Goal: Task Accomplishment & Management: Manage account settings

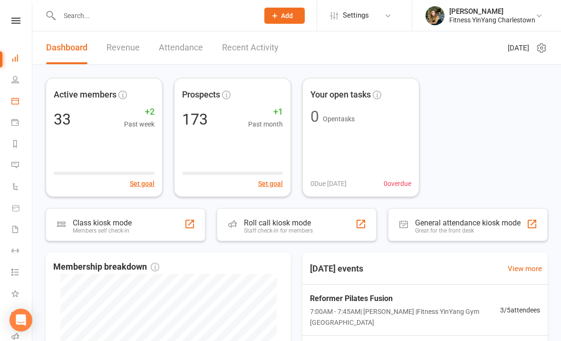
click at [21, 98] on link "Calendar" at bounding box center [21, 101] width 21 height 21
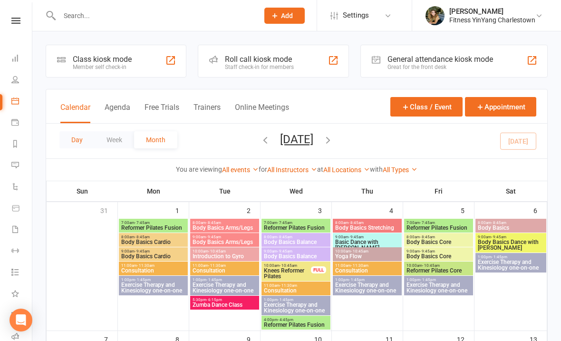
click at [80, 143] on button "Day" at bounding box center [76, 139] width 35 height 17
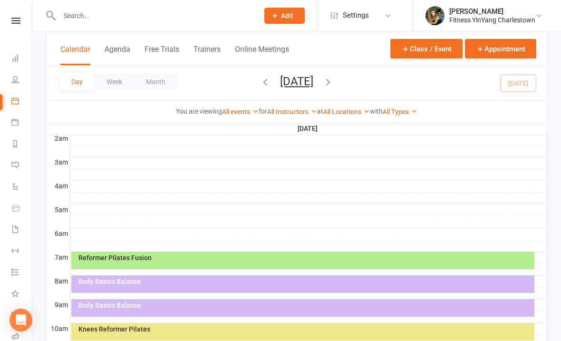
scroll to position [107, 0]
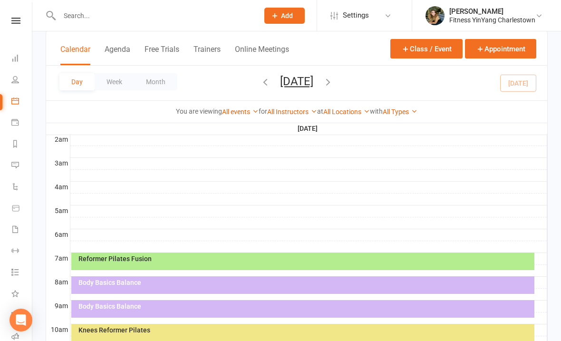
click at [287, 256] on div "Reformer Pilates Fusion" at bounding box center [305, 258] width 455 height 7
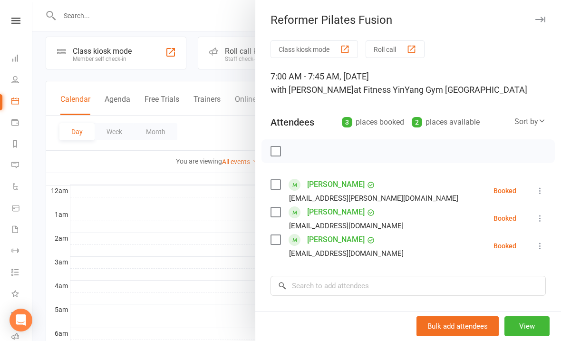
scroll to position [9, 0]
click at [12, 78] on icon at bounding box center [15, 80] width 8 height 8
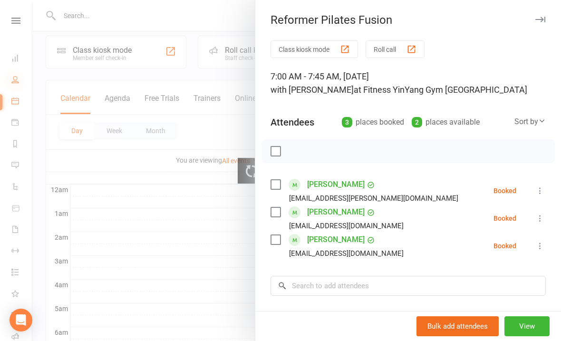
select select "100"
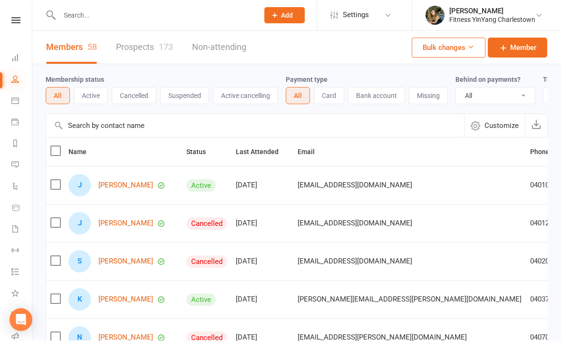
scroll to position [0, 0]
click at [9, 74] on li "People" at bounding box center [16, 80] width 32 height 21
click at [17, 54] on link "Dashboard" at bounding box center [21, 59] width 21 height 21
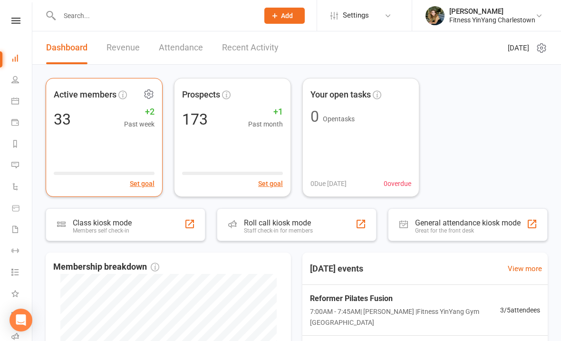
click at [151, 109] on span "+2" at bounding box center [139, 112] width 30 height 14
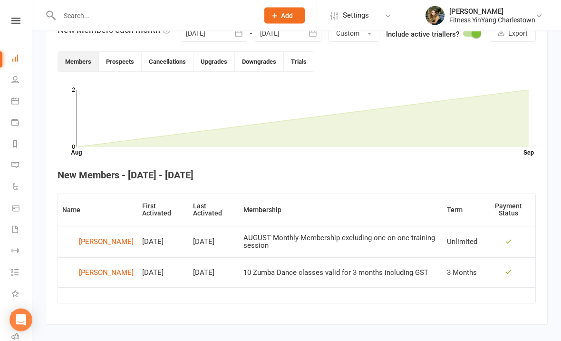
scroll to position [243, 0]
click at [14, 97] on icon at bounding box center [15, 101] width 8 height 8
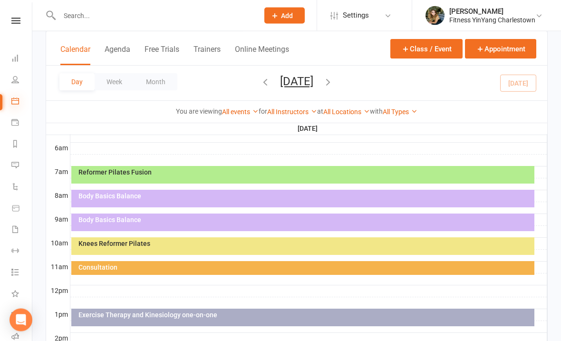
scroll to position [194, 0]
click at [249, 171] on div "Reformer Pilates Fusion" at bounding box center [305, 172] width 455 height 7
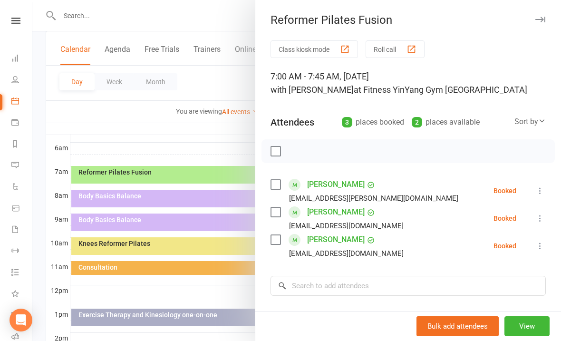
click at [147, 247] on div at bounding box center [296, 170] width 529 height 341
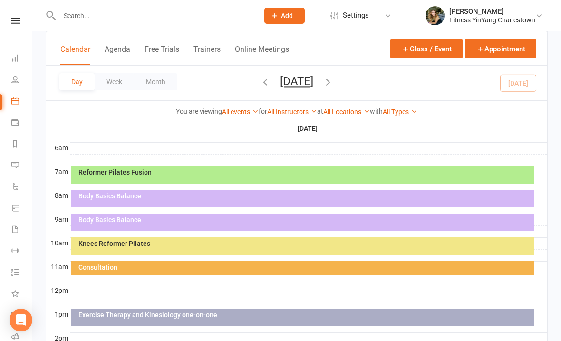
click at [213, 254] on div "Knees Reformer Pilates" at bounding box center [302, 246] width 463 height 18
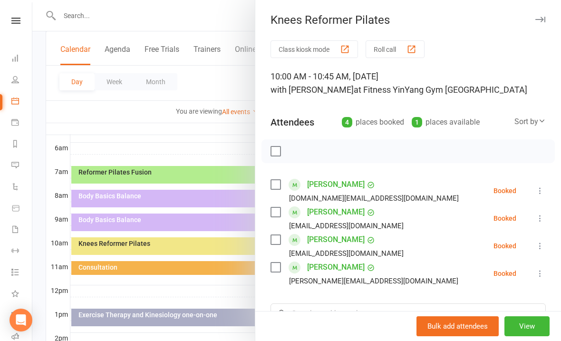
click at [174, 144] on div at bounding box center [296, 170] width 529 height 341
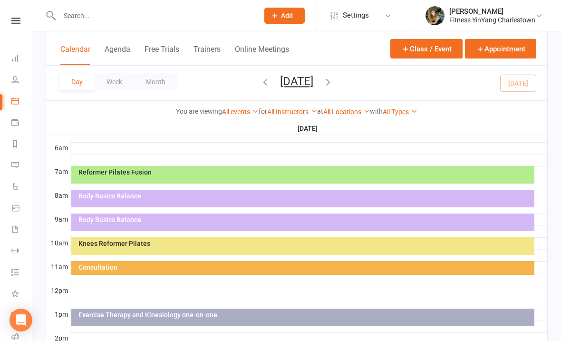
click at [148, 199] on div "Body Basics Balance" at bounding box center [302, 199] width 463 height 18
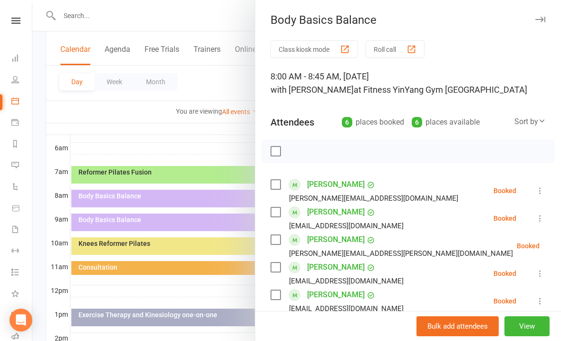
click at [147, 136] on div at bounding box center [296, 170] width 529 height 341
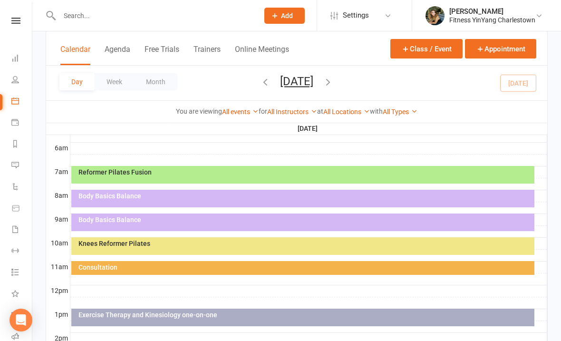
click at [161, 219] on div "Body Basics Balance" at bounding box center [305, 219] width 455 height 7
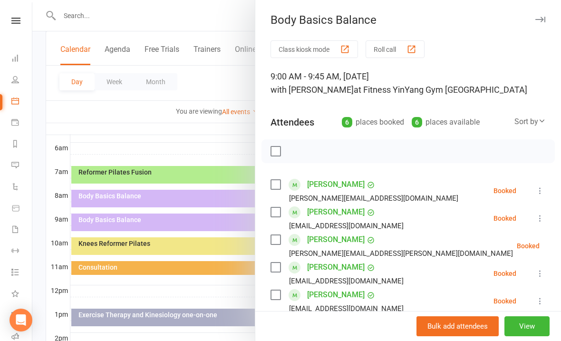
click at [174, 192] on div at bounding box center [296, 170] width 529 height 341
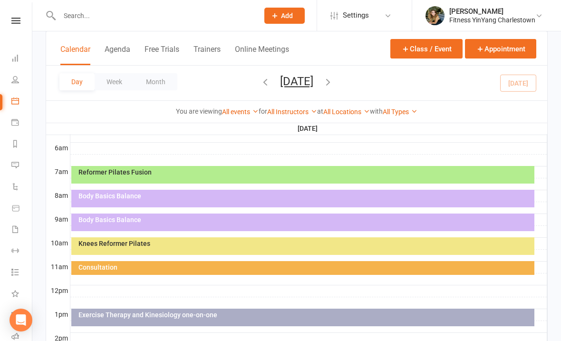
click at [185, 190] on div "Body Basics Balance" at bounding box center [302, 199] width 463 height 18
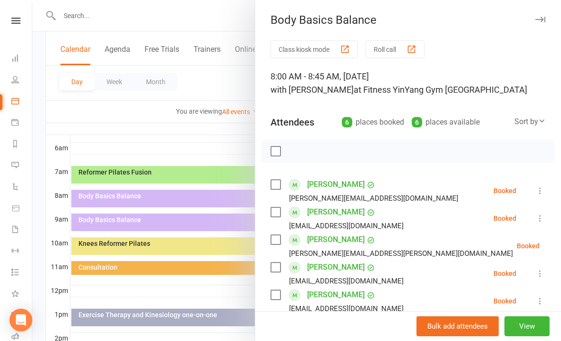
click at [541, 185] on button at bounding box center [540, 190] width 11 height 11
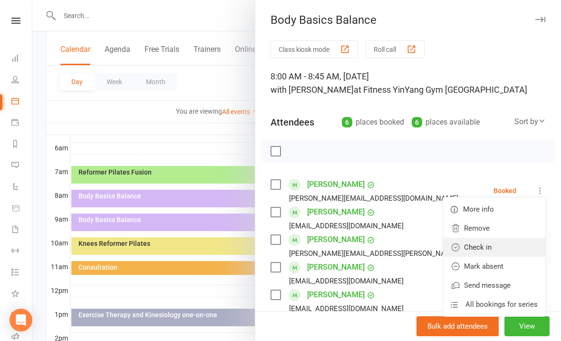
click at [487, 248] on link "Check in" at bounding box center [494, 247] width 102 height 19
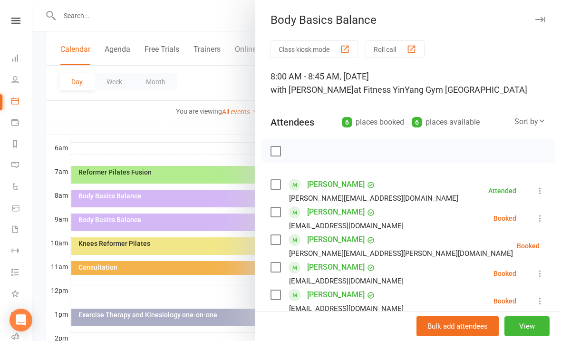
click at [543, 192] on icon at bounding box center [541, 191] width 10 height 10
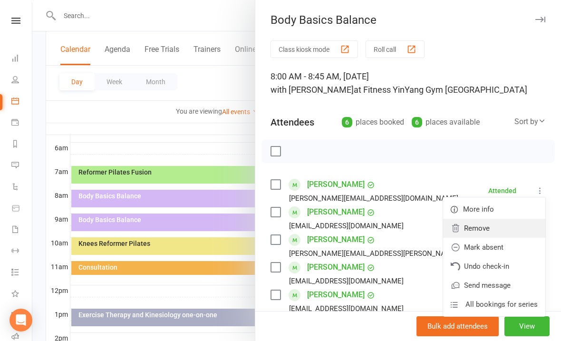
click at [487, 222] on link "Remove" at bounding box center [494, 228] width 102 height 19
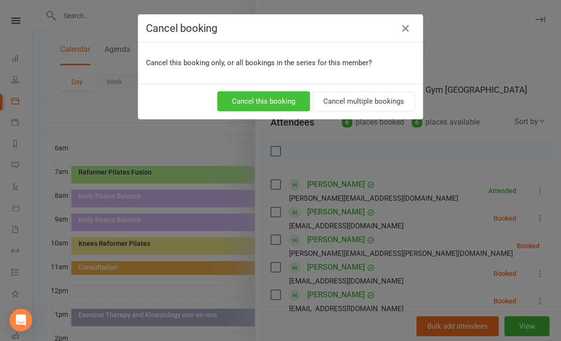
click at [262, 96] on button "Cancel this booking" at bounding box center [263, 101] width 93 height 20
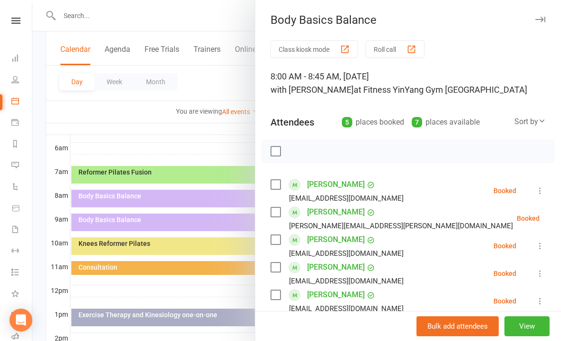
click at [172, 136] on div at bounding box center [296, 170] width 529 height 341
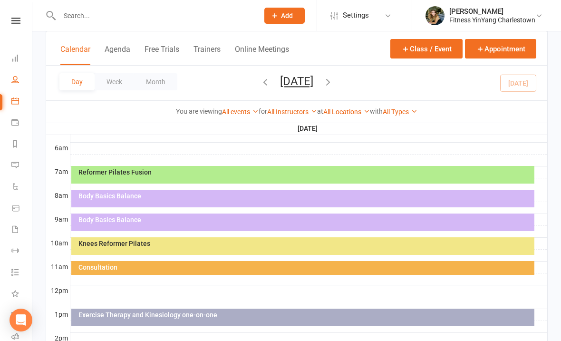
click at [19, 76] on link "People" at bounding box center [21, 80] width 21 height 21
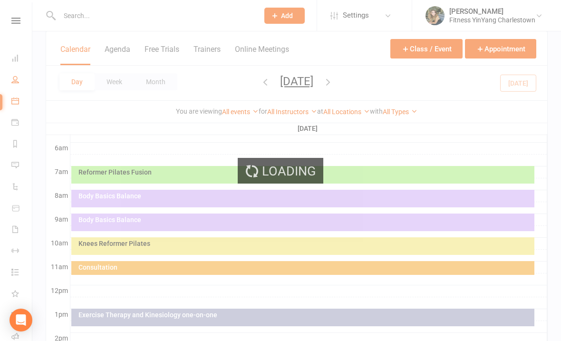
select select "100"
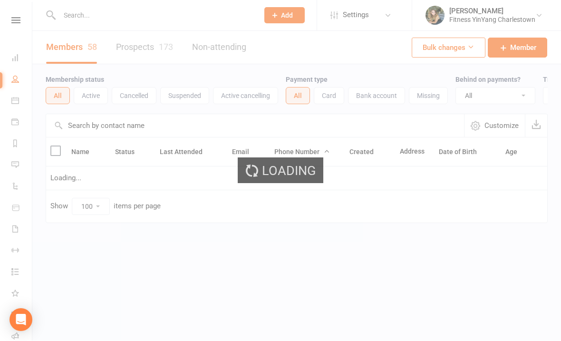
click at [74, 12] on div "Loading" at bounding box center [280, 170] width 561 height 341
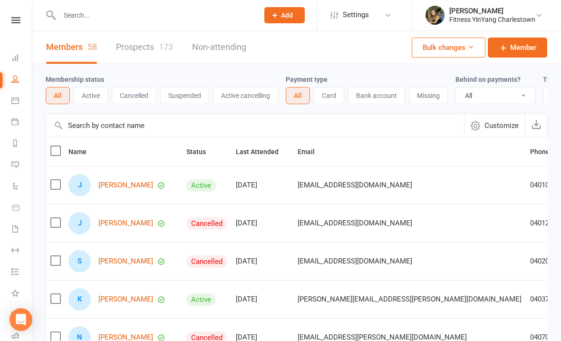
scroll to position [0, 0]
click at [84, 9] on input "text" at bounding box center [154, 15] width 195 height 13
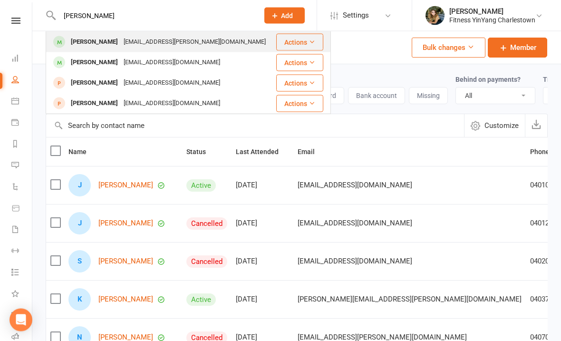
type input "[PERSON_NAME]"
click at [133, 37] on div "[EMAIL_ADDRESS][PERSON_NAME][DOMAIN_NAME]" at bounding box center [195, 42] width 148 height 14
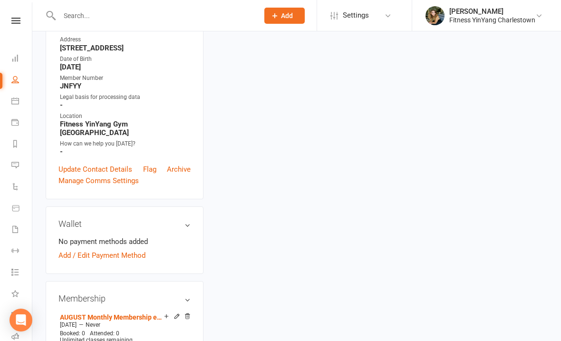
scroll to position [219, 0]
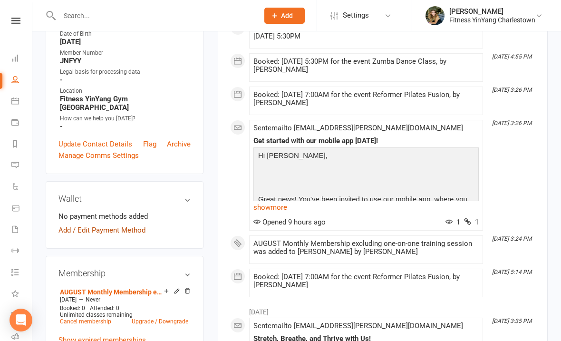
click at [69, 224] on link "Add / Edit Payment Method" at bounding box center [101, 229] width 87 height 11
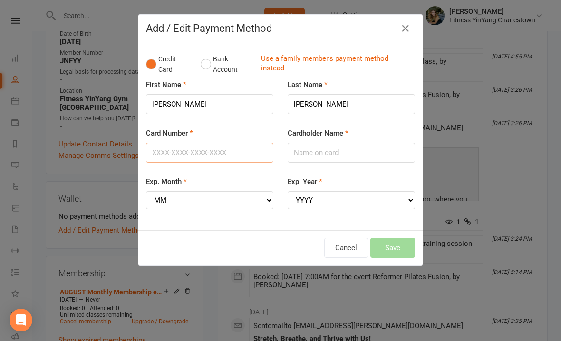
click at [200, 152] on input "Card Number" at bounding box center [209, 153] width 127 height 20
type input "[CREDIT_CARD_NUMBER]"
click at [331, 153] on input "Cardholder Name" at bounding box center [351, 153] width 127 height 20
type input "[PERSON_NAME]"
click at [178, 196] on select "MM 01 02 03 04 05 06 07 08 09 10 11 12" at bounding box center [209, 200] width 127 height 18
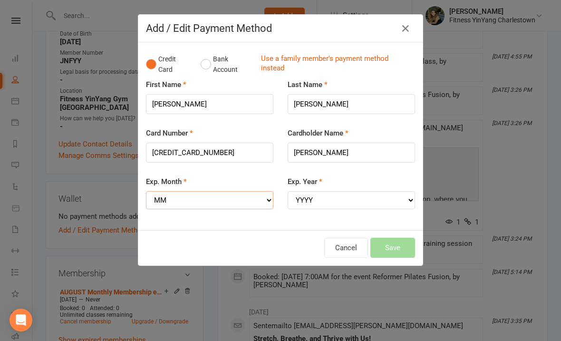
select select "10"
click at [323, 196] on select "YYYY 2025 2026 2027 2028 2029 2030 2031 2032 2033 2034" at bounding box center [351, 200] width 127 height 18
select select "2027"
click at [389, 240] on button "Save" at bounding box center [392, 248] width 45 height 20
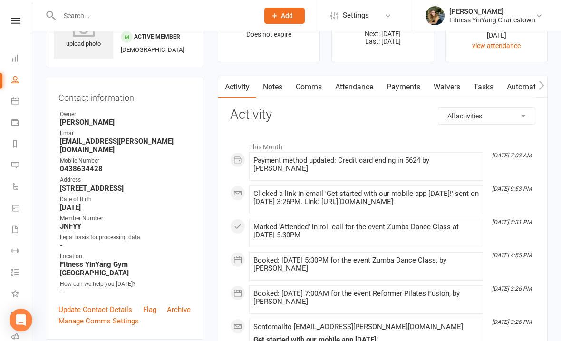
scroll to position [46, 0]
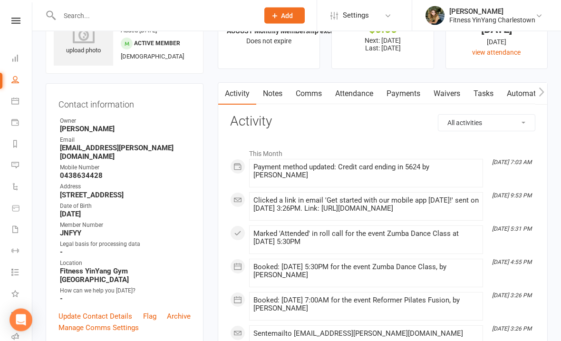
click at [406, 91] on link "Payments" at bounding box center [403, 94] width 47 height 22
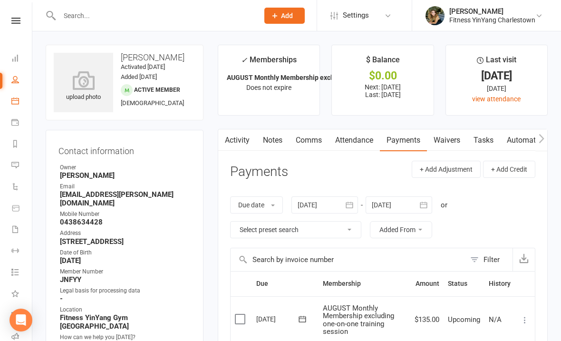
click at [19, 97] on link "Calendar" at bounding box center [21, 101] width 21 height 21
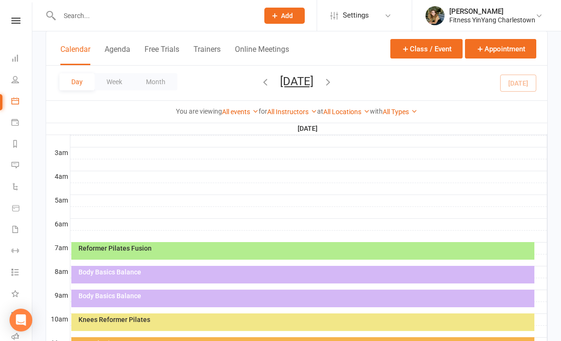
scroll to position [154, 0]
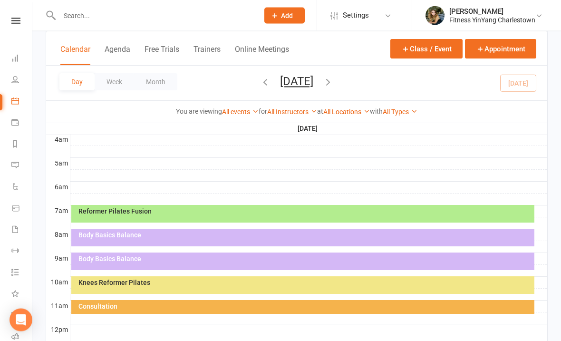
click at [215, 213] on div "Reformer Pilates Fusion" at bounding box center [305, 211] width 455 height 7
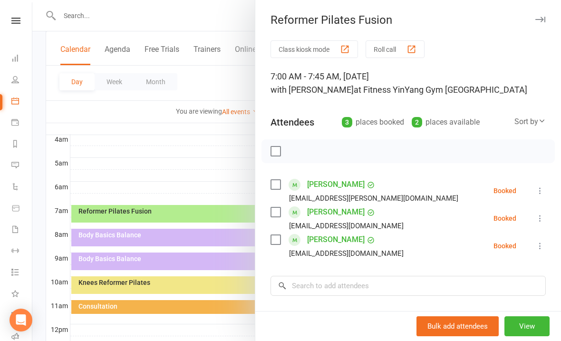
click at [279, 185] on label at bounding box center [276, 185] width 10 height 10
click at [276, 240] on label at bounding box center [276, 240] width 10 height 10
click at [302, 150] on button "button" at bounding box center [297, 151] width 16 height 16
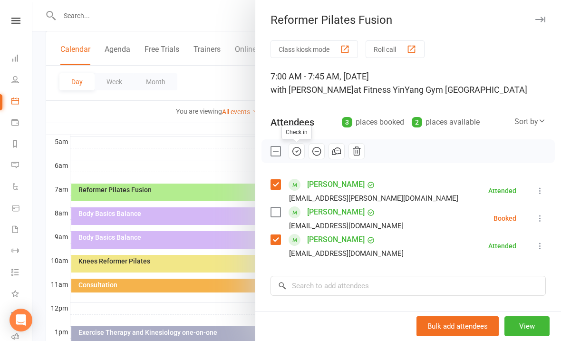
click at [541, 214] on button at bounding box center [540, 218] width 11 height 11
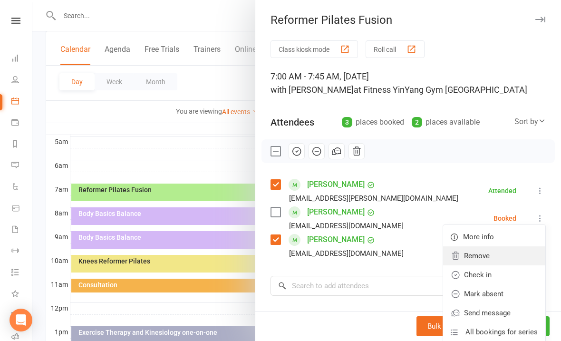
click at [491, 254] on link "Remove" at bounding box center [494, 255] width 102 height 19
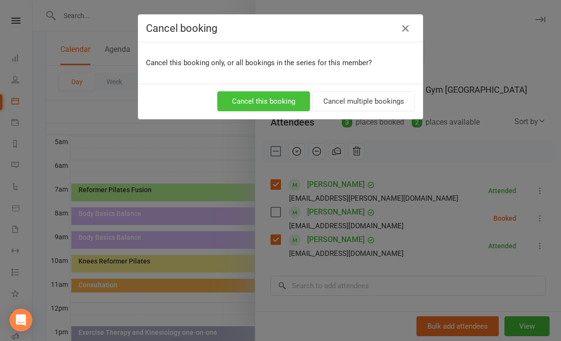
click at [263, 106] on button "Cancel this booking" at bounding box center [263, 101] width 93 height 20
